Goal: Transaction & Acquisition: Download file/media

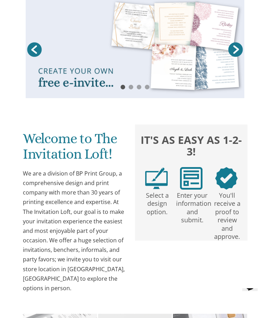
scroll to position [156, 0]
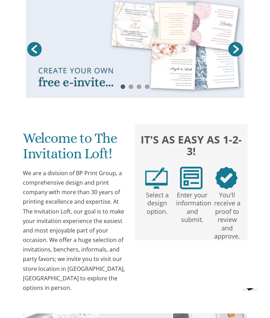
click at [76, 43] on link at bounding box center [135, 46] width 219 height 104
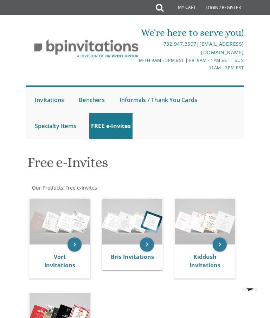
click at [134, 248] on div "Bris Invitations" at bounding box center [132, 257] width 61 height 25
click at [138, 239] on img at bounding box center [132, 221] width 61 height 45
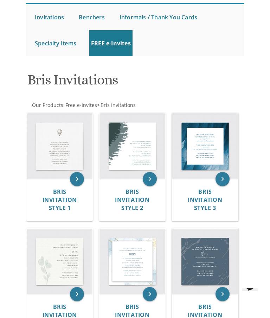
scroll to position [83, 0]
click at [134, 266] on img at bounding box center [133, 262] width 66 height 66
